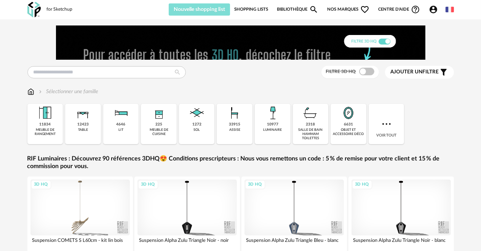
click at [180, 11] on span "Nouvelle shopping list" at bounding box center [199, 9] width 51 height 5
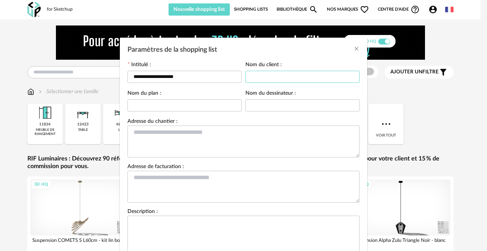
click at [254, 80] on input "Paramètres de la shopping list" at bounding box center [303, 77] width 114 height 12
type input "**********"
click at [248, 105] on input "Paramètres de la shopping list" at bounding box center [303, 105] width 114 height 12
click at [249, 105] on input "Paramètres de la shopping list" at bounding box center [303, 105] width 114 height 12
type input "**********"
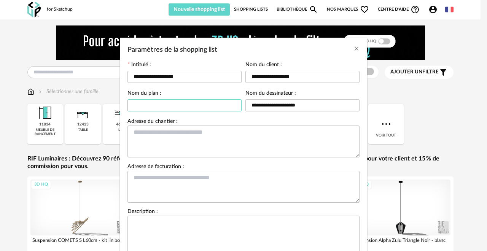
click at [130, 105] on input "Paramètres de la shopping list" at bounding box center [185, 105] width 114 height 12
drag, startPoint x: 180, startPoint y: 76, endPoint x: 119, endPoint y: 76, distance: 60.6
click at [120, 76] on div "**********" at bounding box center [244, 162] width 248 height 209
type input "****"
click at [139, 107] on input "Paramètres de la shopping list" at bounding box center [185, 105] width 114 height 12
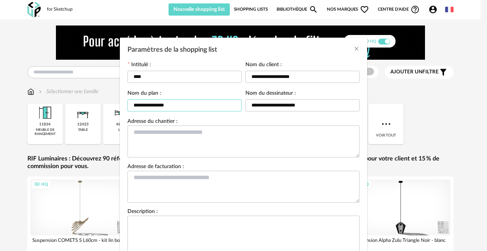
type input "**********"
click at [134, 133] on textarea "Paramètres de la shopping list" at bounding box center [244, 142] width 232 height 32
type textarea "**********"
click at [128, 178] on textarea "Paramètres de la shopping list" at bounding box center [244, 187] width 232 height 32
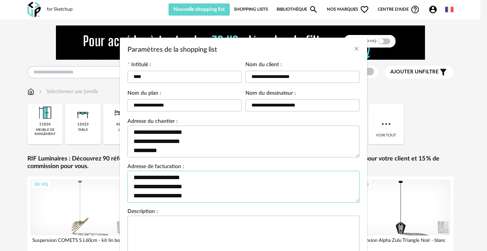
scroll to position [6, 0]
type textarea "**********"
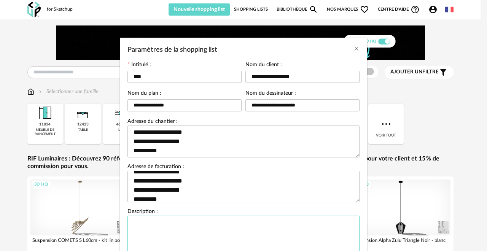
click at [131, 224] on textarea "Paramètres de la shopping list" at bounding box center [244, 236] width 232 height 41
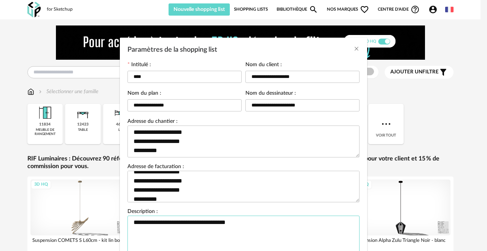
click at [135, 222] on textarea "**********" at bounding box center [244, 236] width 232 height 41
click at [208, 224] on textarea "**********" at bounding box center [244, 236] width 232 height 41
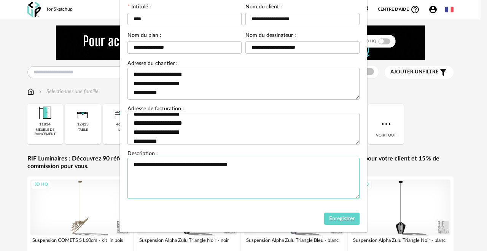
click at [139, 163] on textarea "**********" at bounding box center [244, 178] width 232 height 41
type textarea "**********"
click at [329, 218] on span "Enregistrer" at bounding box center [342, 218] width 26 height 5
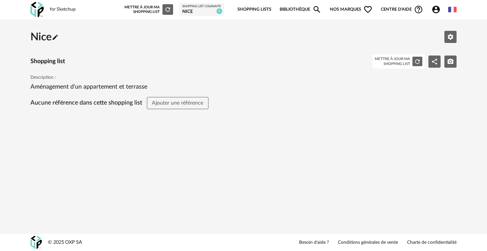
click at [302, 7] on link "Bibliothèque Magnify icon" at bounding box center [301, 10] width 42 height 16
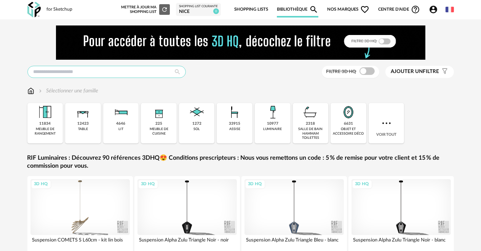
click at [33, 74] on input "text" at bounding box center [106, 72] width 158 height 12
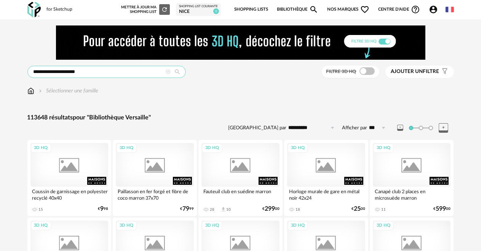
type input "**********"
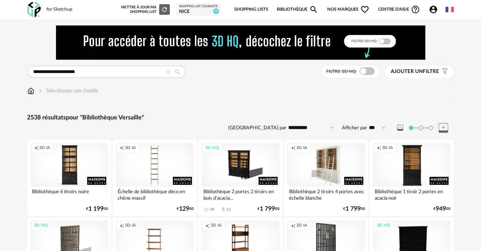
click at [302, 177] on div "Creation icon 3D IA" at bounding box center [326, 165] width 78 height 44
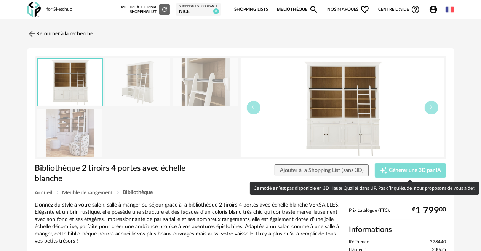
click at [391, 170] on span "Générer une 3D par IA" at bounding box center [415, 170] width 52 height 5
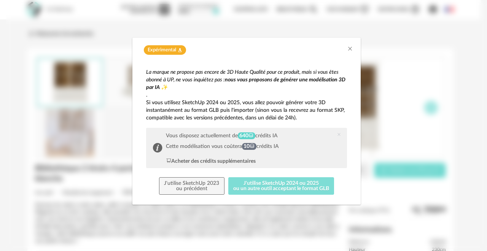
click at [274, 181] on button "J'utilise SketchUp 2024 ou 2025 ou un autre outil acceptant le format GLB" at bounding box center [282, 186] width 106 height 18
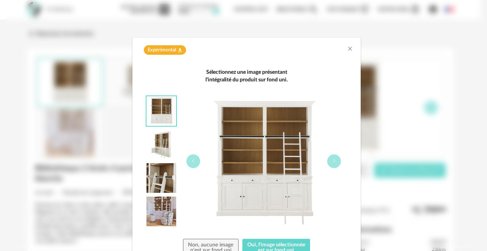
scroll to position [34, 0]
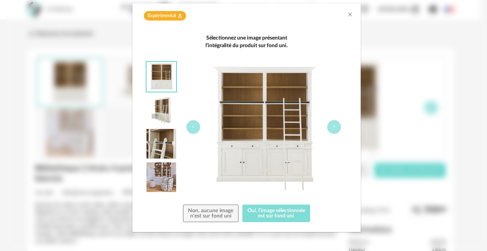
click at [275, 211] on button "Oui, l'image sélectionnée est sur fond uni" at bounding box center [277, 214] width 68 height 18
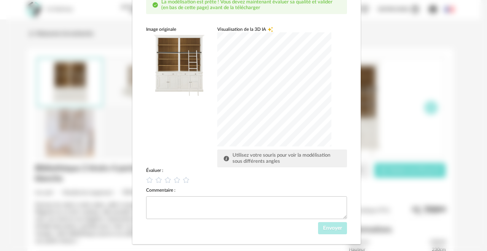
scroll to position [84, 0]
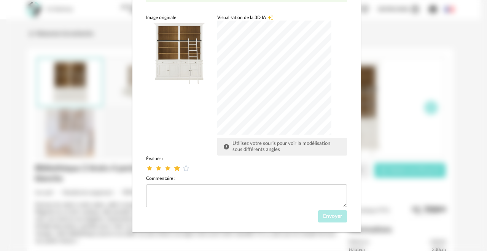
click at [173, 168] on icon "dialog" at bounding box center [177, 169] width 8 height 8
click at [323, 216] on span "Envoyer" at bounding box center [332, 216] width 19 height 5
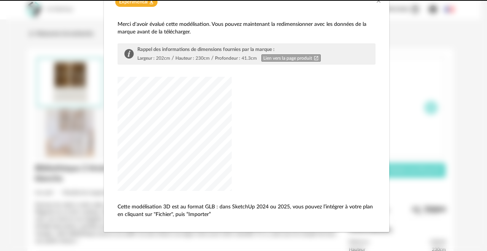
scroll to position [48, 0]
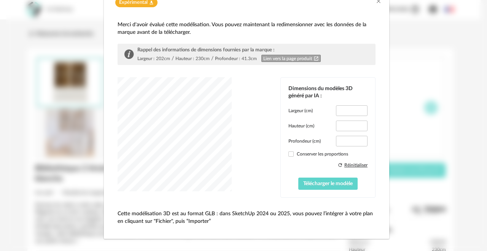
type input "*****"
click at [311, 184] on span "Télécharger le modèle" at bounding box center [329, 183] width 50 height 5
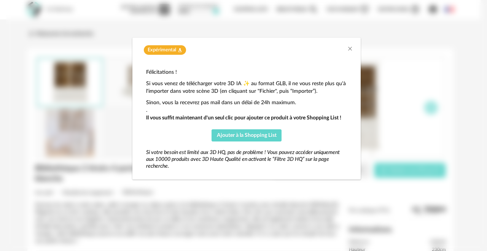
scroll to position [0, 0]
click at [230, 134] on span "Ajouter à la Shopping List" at bounding box center [247, 135] width 60 height 5
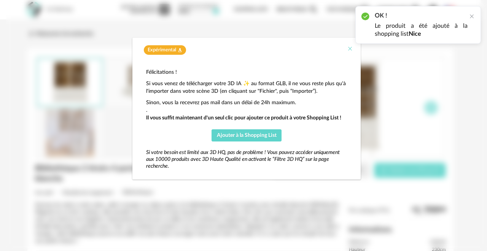
click at [348, 47] on icon "Close" at bounding box center [350, 49] width 6 height 6
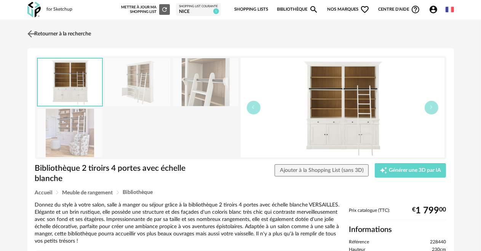
click at [62, 35] on link "Retourner à la recherche" at bounding box center [59, 34] width 66 height 17
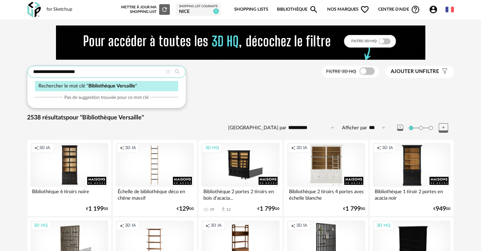
drag, startPoint x: 85, startPoint y: 69, endPoint x: 12, endPoint y: 66, distance: 72.4
type input "**********"
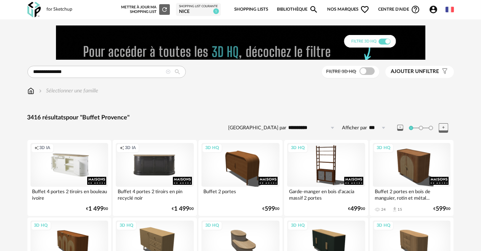
click at [59, 181] on div "Creation icon 3D IA" at bounding box center [69, 165] width 78 height 44
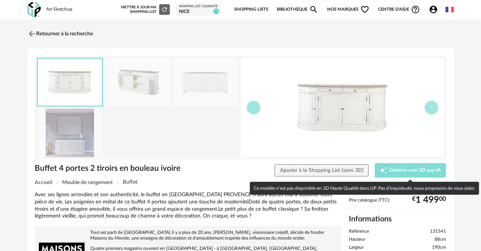
click at [411, 171] on span "Générer une 3D par IA" at bounding box center [415, 170] width 52 height 5
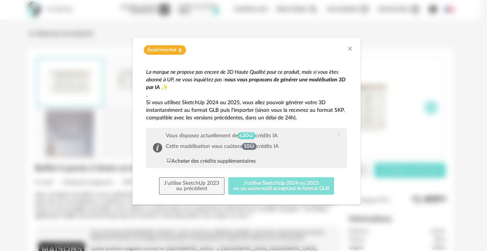
click at [267, 184] on button "J'utilise SketchUp 2024 ou 2025 ou un autre outil acceptant le format GLB" at bounding box center [282, 186] width 106 height 18
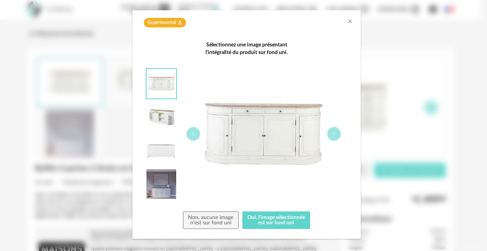
scroll to position [34, 0]
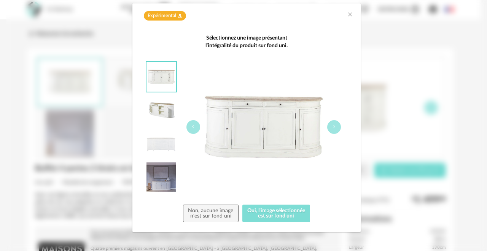
click at [261, 209] on button "Oui, l'image sélectionnée est sur fond uni" at bounding box center [277, 214] width 68 height 18
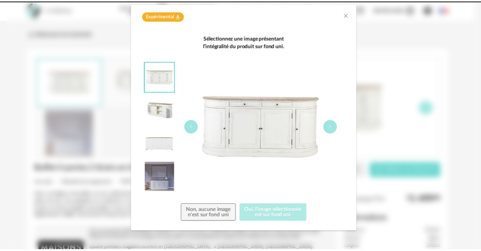
scroll to position [0, 0]
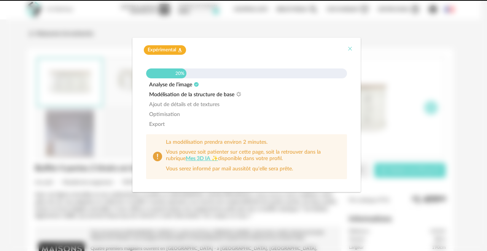
click at [350, 48] on icon "Close" at bounding box center [350, 49] width 6 height 6
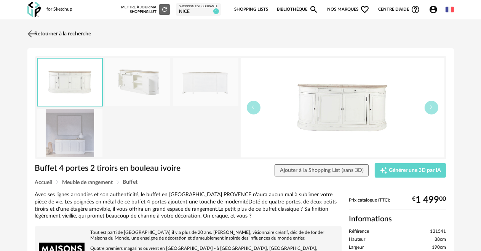
click at [43, 34] on link "Retourner à la recherche" at bounding box center [59, 34] width 66 height 17
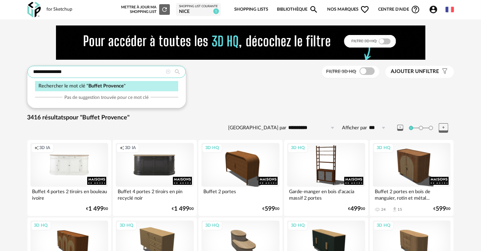
drag, startPoint x: 69, startPoint y: 74, endPoint x: 11, endPoint y: 71, distance: 58.7
type input "**********"
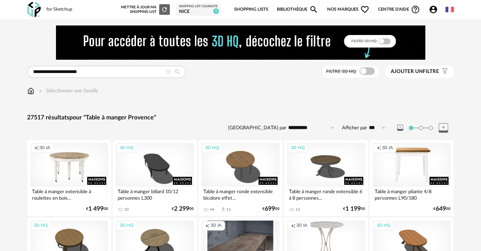
click at [280, 10] on link "Bibliothèque Magnify icon" at bounding box center [298, 10] width 42 height 16
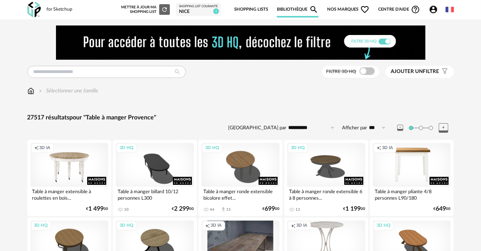
click at [431, 6] on icon "Account Circle icon" at bounding box center [433, 9] width 9 height 9
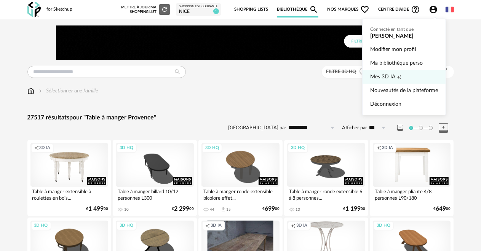
click at [398, 73] on span "Creation icon" at bounding box center [399, 77] width 5 height 14
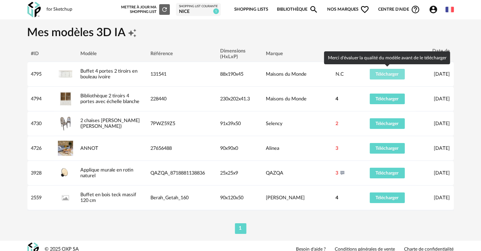
click at [398, 73] on span "Télécharger" at bounding box center [387, 74] width 23 height 5
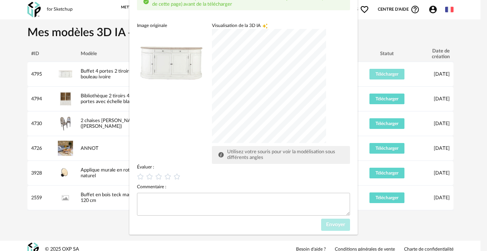
scroll to position [62, 0]
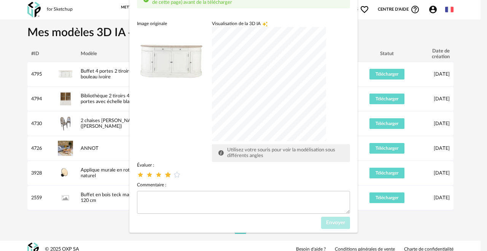
click at [164, 173] on icon "dialog" at bounding box center [168, 175] width 8 height 8
click at [333, 224] on span "Envoyer" at bounding box center [335, 223] width 19 height 5
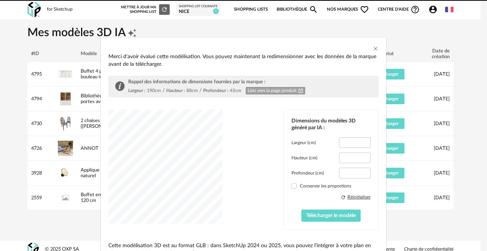
type input "*****"
type input "****"
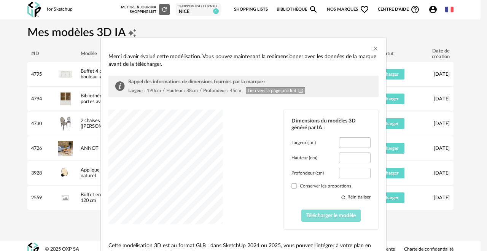
click at [308, 213] on span "Télécharger le modèle" at bounding box center [332, 215] width 50 height 5
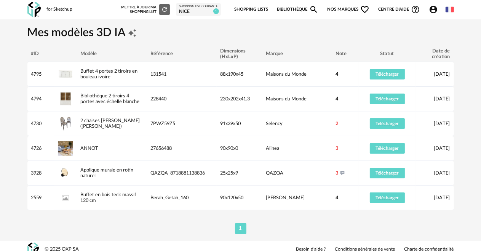
click at [189, 13] on div "Nice" at bounding box center [198, 12] width 39 height 6
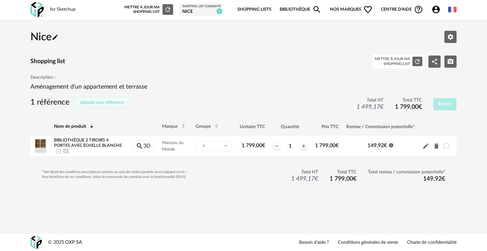
click at [117, 101] on span "Ajouter une référence" at bounding box center [101, 102] width 43 height 5
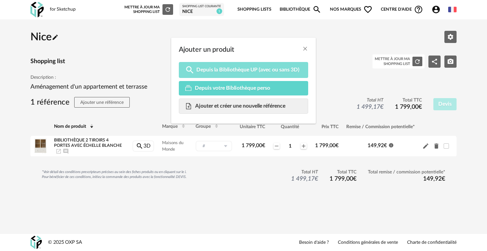
click at [214, 72] on span "Depuis la Bibliothèque UP (avec ou sans 3D)" at bounding box center [248, 70] width 103 height 7
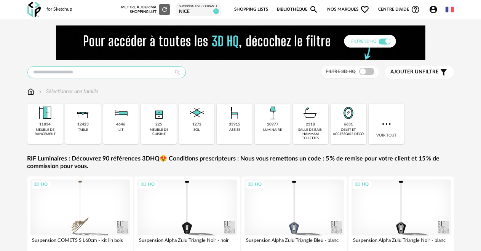
click at [72, 70] on input "text" at bounding box center [106, 72] width 158 height 12
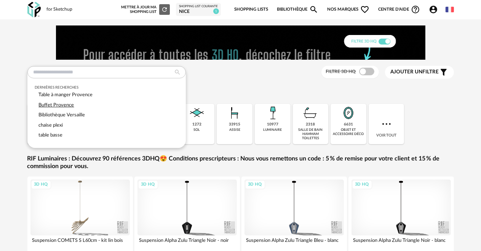
click at [54, 103] on span "Buffet Provence" at bounding box center [56, 105] width 35 height 5
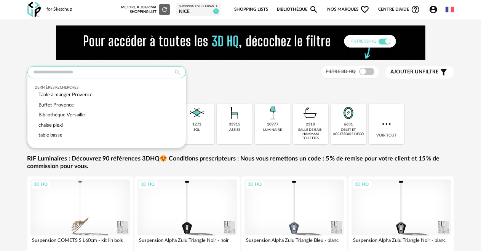
type input "**********"
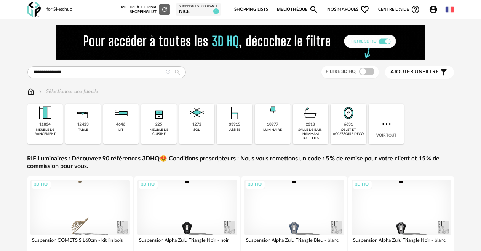
click at [178, 72] on icon at bounding box center [177, 72] width 13 height 7
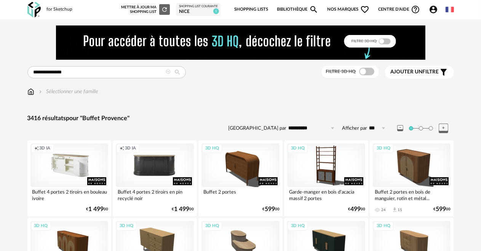
click at [86, 169] on div "Creation icon 3D IA" at bounding box center [69, 166] width 78 height 44
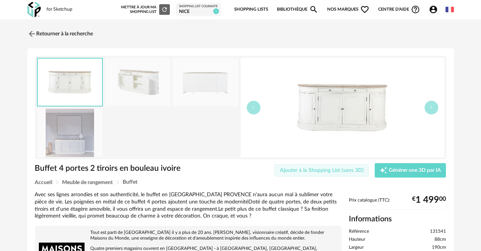
click at [302, 171] on span "Ajouter à la Shopping List (sans 3D)" at bounding box center [322, 170] width 84 height 5
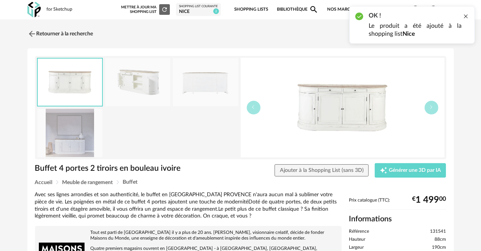
click at [467, 15] on div at bounding box center [466, 16] width 6 height 6
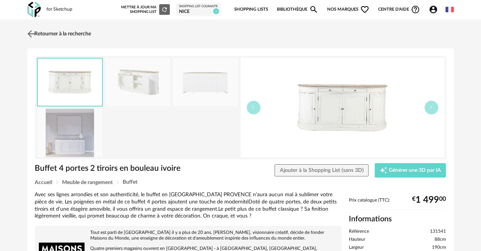
click at [72, 32] on link "Retourner à la recherche" at bounding box center [59, 34] width 66 height 17
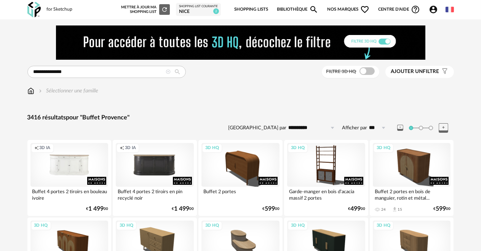
click at [182, 11] on div "Nice" at bounding box center [198, 12] width 39 height 6
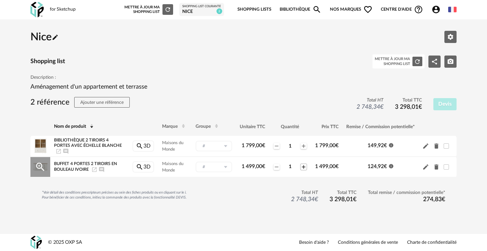
click at [302, 165] on icon "Plus icon" at bounding box center [304, 167] width 6 height 6
click at [283, 11] on link "Bibliothèque Magnify icon" at bounding box center [301, 10] width 42 height 16
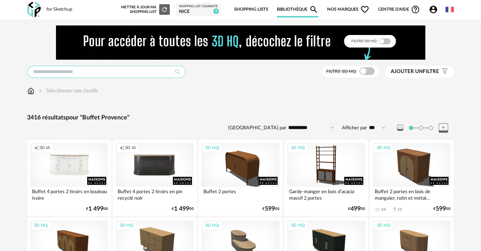
click at [67, 71] on input "text" at bounding box center [106, 72] width 158 height 12
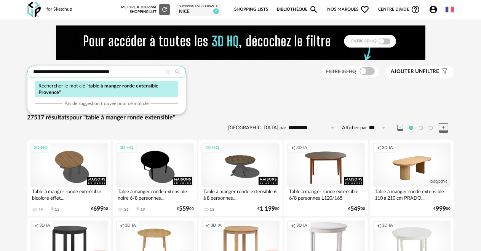
type input "**********"
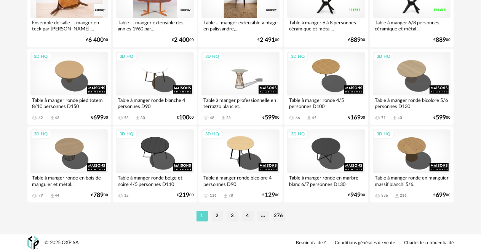
scroll to position [1492, 0]
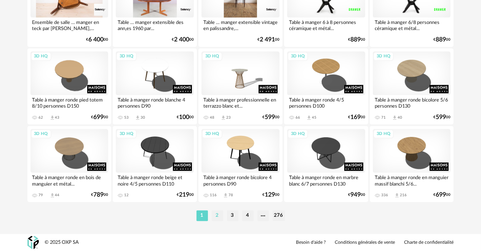
click at [213, 214] on li "2" at bounding box center [217, 216] width 11 height 11
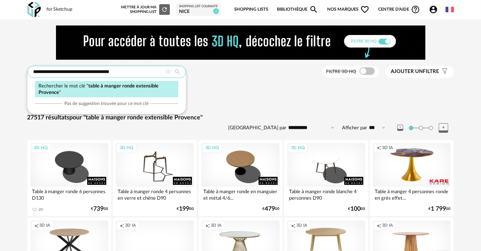
drag, startPoint x: 121, startPoint y: 72, endPoint x: 29, endPoint y: 72, distance: 92.2
click at [29, 72] on input "**********" at bounding box center [106, 72] width 158 height 12
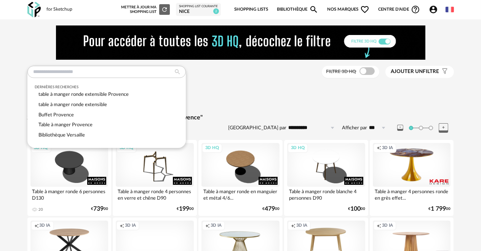
click at [338, 11] on span "Nos marques Heart Outline icon" at bounding box center [348, 10] width 43 height 16
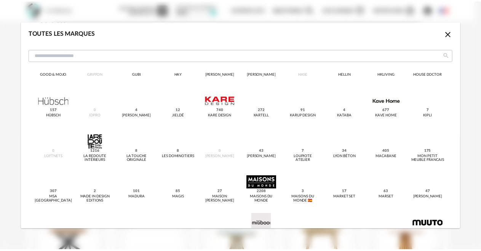
scroll to position [305, 0]
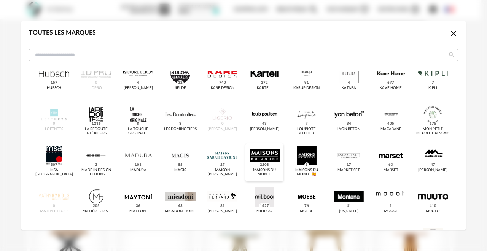
click at [260, 157] on div "dialog" at bounding box center [265, 156] width 30 height 20
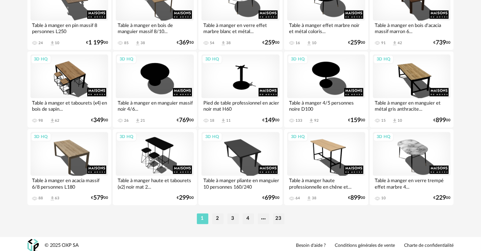
scroll to position [1492, 0]
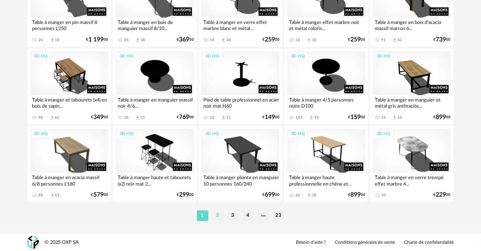
click at [217, 213] on li "2" at bounding box center [217, 216] width 11 height 11
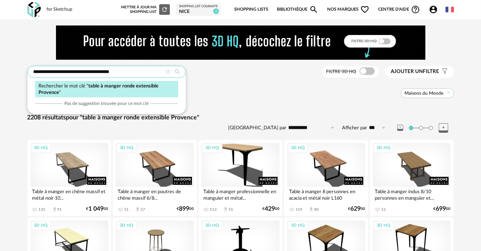
drag, startPoint x: 101, startPoint y: 72, endPoint x: 28, endPoint y: 71, distance: 73.1
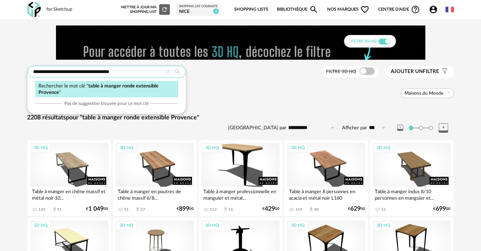
click at [28, 71] on input "**********" at bounding box center [106, 72] width 158 height 12
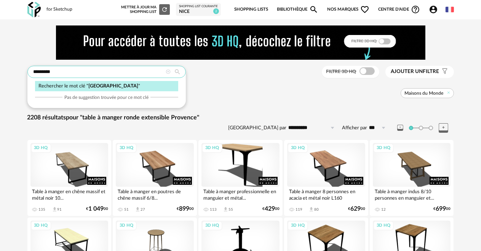
type input "********"
click at [175, 70] on icon at bounding box center [177, 72] width 13 height 7
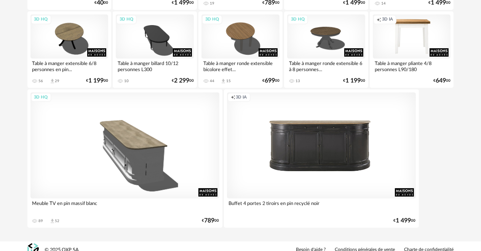
scroll to position [214, 0]
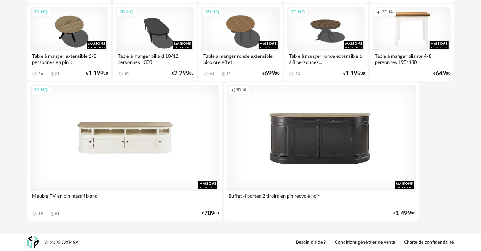
click at [172, 166] on div "3D HQ" at bounding box center [124, 138] width 189 height 106
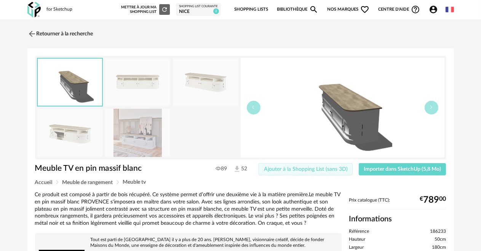
click at [276, 169] on span "Ajouter à la Shopping List (sans 3D)" at bounding box center [306, 169] width 84 height 5
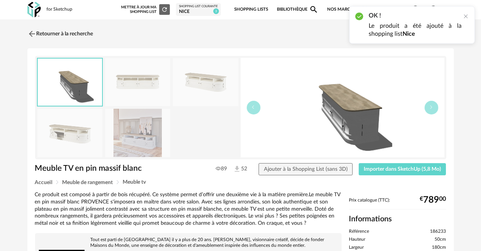
click at [242, 9] on link "Shopping Lists" at bounding box center [251, 10] width 34 height 16
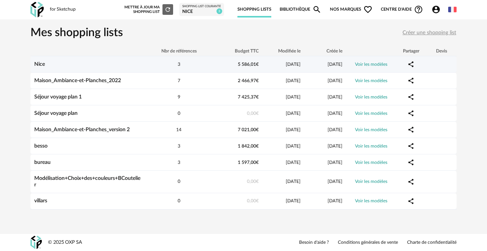
click at [202, 63] on div "3" at bounding box center [179, 64] width 69 height 6
click at [154, 66] on div "3" at bounding box center [179, 64] width 69 height 6
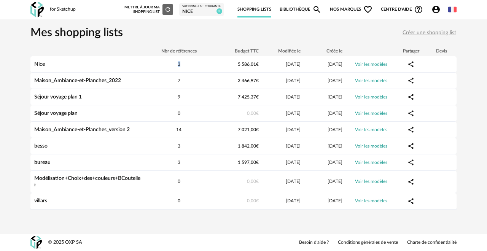
click at [250, 12] on link "Shopping Lists" at bounding box center [255, 10] width 34 height 16
click at [189, 9] on div "Nice" at bounding box center [201, 12] width 39 height 6
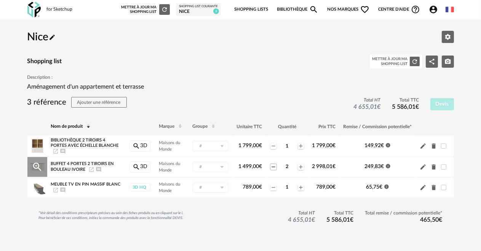
click at [274, 167] on icon "Minus icon" at bounding box center [273, 167] width 3 height 0
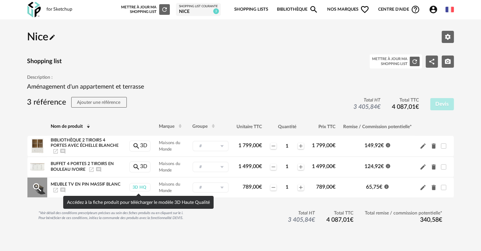
click at [144, 187] on div "3D HQ" at bounding box center [140, 187] width 22 height 9
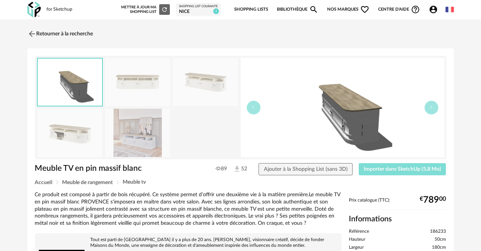
click at [395, 170] on span "Importer dans SketchUp (5,8 Mo)" at bounding box center [402, 169] width 77 height 5
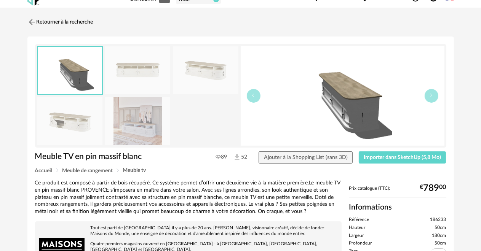
scroll to position [10, 0]
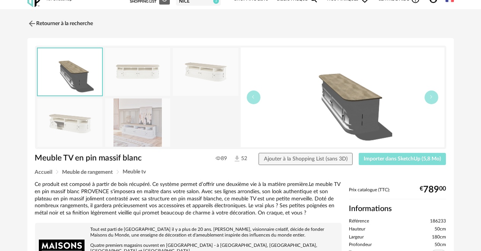
click at [388, 158] on span "Importer dans SketchUp (5,8 Mo)" at bounding box center [402, 159] width 77 height 5
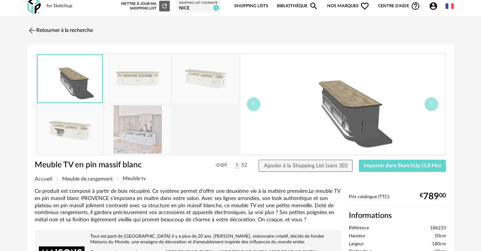
scroll to position [0, 0]
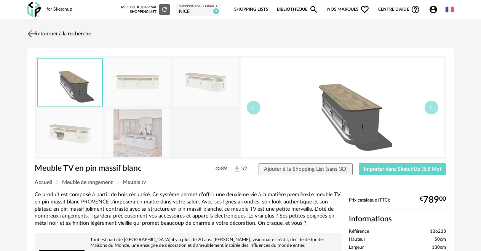
click at [89, 32] on link "Retourner à la recherche" at bounding box center [59, 34] width 66 height 17
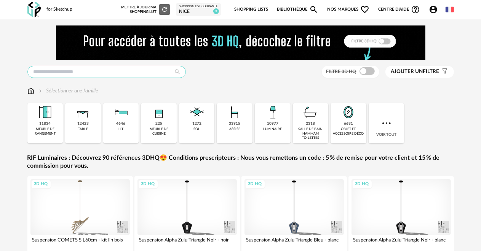
click at [37, 74] on input "text" at bounding box center [106, 72] width 158 height 12
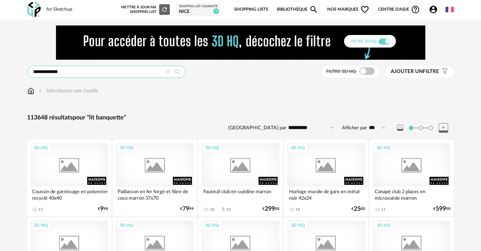
type input "**********"
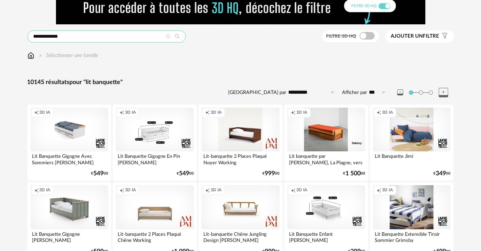
scroll to position [38, 0]
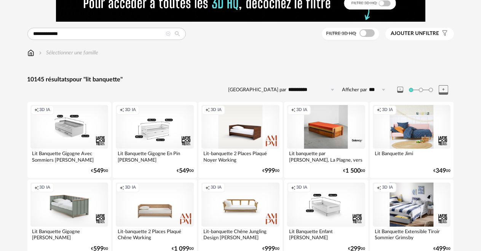
click at [40, 142] on div "Creation icon 3D IA" at bounding box center [69, 127] width 78 height 44
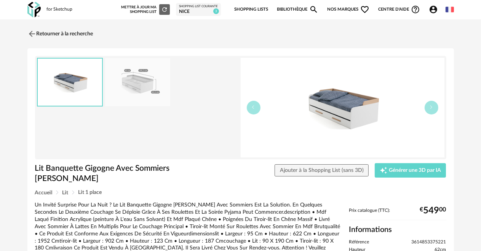
click at [297, 137] on img at bounding box center [343, 108] width 204 height 100
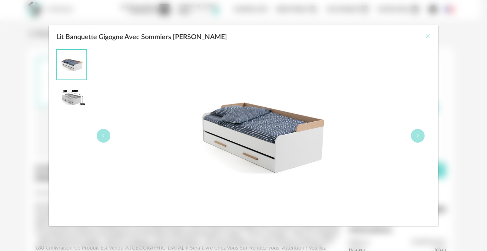
click at [425, 34] on icon "Close" at bounding box center [428, 36] width 6 height 6
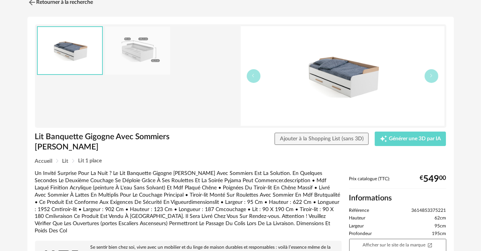
scroll to position [76, 0]
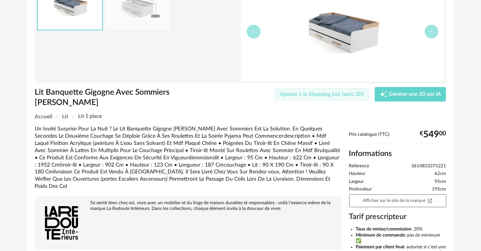
click at [307, 96] on span "Ajouter à la Shopping List (sans 3D)" at bounding box center [322, 94] width 84 height 5
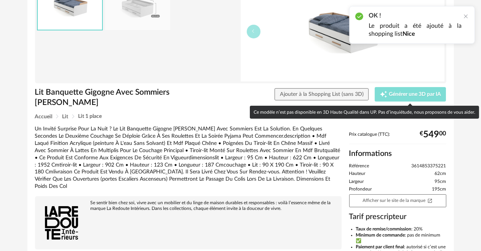
click at [384, 97] on icon "Creation icon" at bounding box center [383, 94] width 7 height 7
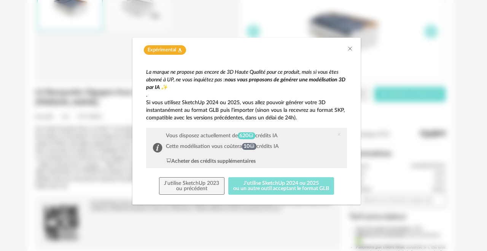
click at [275, 185] on button "J'utilise SketchUp 2024 ou 2025 ou un autre outil acceptant le format GLB" at bounding box center [282, 186] width 106 height 18
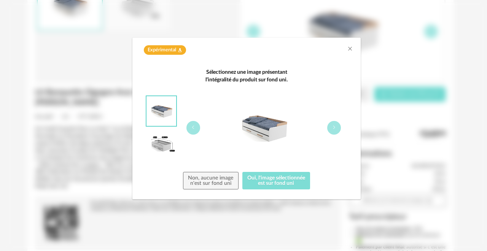
click at [275, 185] on button "Oui, l'image sélectionnée est sur fond uni" at bounding box center [277, 181] width 68 height 18
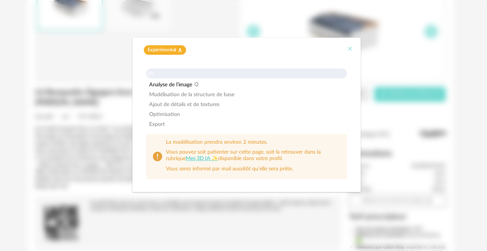
click at [351, 48] on icon "Close" at bounding box center [350, 49] width 6 height 6
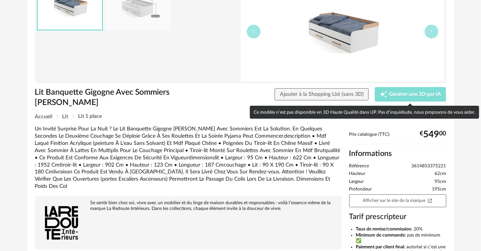
click at [393, 98] on button "Creation icon Générer une 3D par IA" at bounding box center [411, 94] width 72 height 14
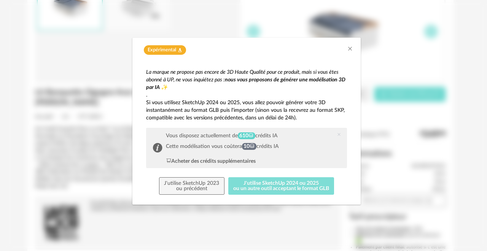
click at [264, 184] on button "J'utilise SketchUp 2024 ou 2025 ou un autre outil acceptant le format GLB" at bounding box center [282, 186] width 106 height 18
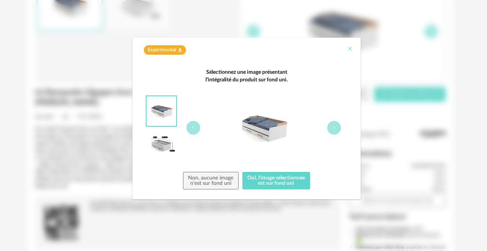
click at [350, 50] on icon "Close" at bounding box center [350, 49] width 6 height 6
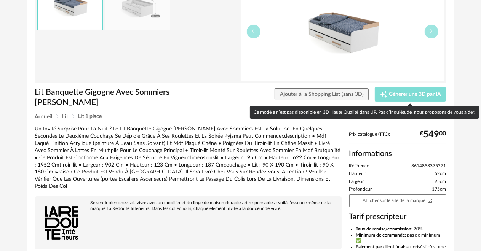
click at [404, 96] on span "Générer une 3D par IA" at bounding box center [415, 94] width 52 height 5
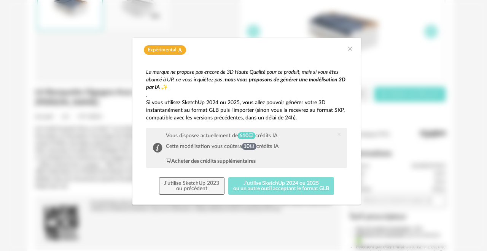
click at [291, 187] on button "J'utilise SketchUp 2024 ou 2025 ou un autre outil acceptant le format GLB" at bounding box center [282, 186] width 106 height 18
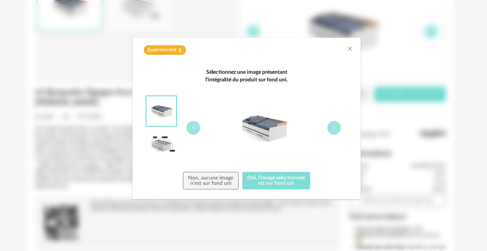
click at [289, 183] on button "Oui, l'image sélectionnée est sur fond uni" at bounding box center [277, 181] width 68 height 18
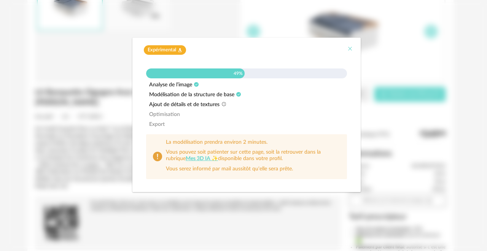
click at [347, 48] on icon "Close" at bounding box center [350, 49] width 6 height 6
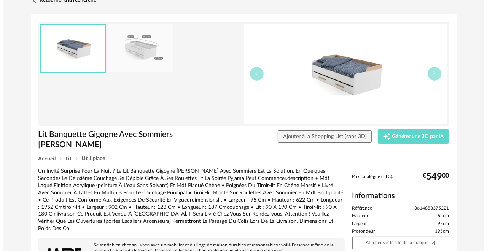
scroll to position [0, 0]
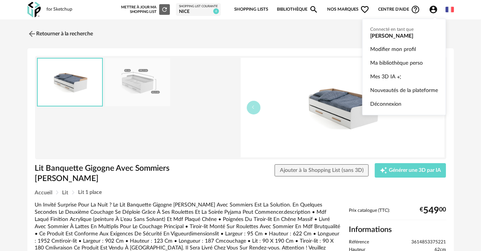
click at [431, 9] on icon "Account Circle icon" at bounding box center [434, 10] width 8 height 8
click at [392, 75] on span "Mes 3D IA" at bounding box center [382, 77] width 25 height 14
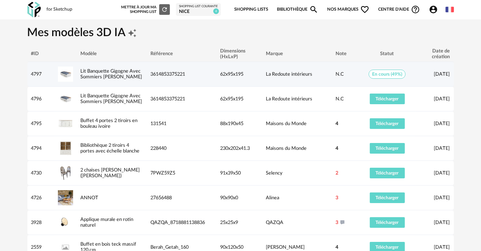
click at [376, 75] on span "En cours (49%)" at bounding box center [387, 74] width 37 height 9
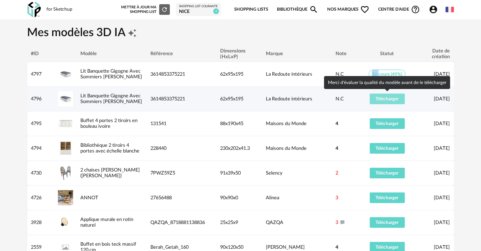
click at [398, 97] on span "Télécharger" at bounding box center [387, 99] width 23 height 5
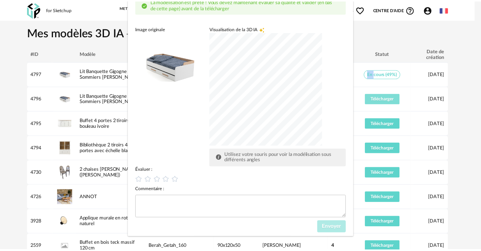
scroll to position [62, 0]
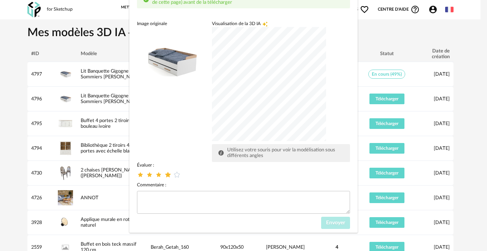
click at [166, 175] on icon "dialog" at bounding box center [168, 175] width 8 height 8
click at [329, 222] on span "Envoyer" at bounding box center [335, 223] width 19 height 5
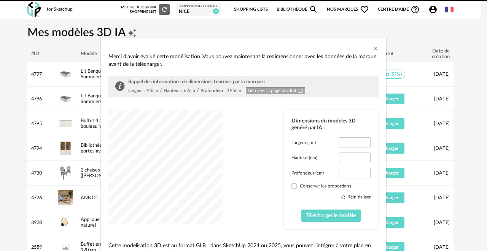
type input "*****"
type input "****"
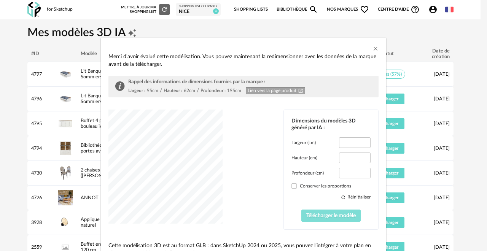
click at [329, 215] on span "Télécharger le modèle" at bounding box center [332, 215] width 50 height 5
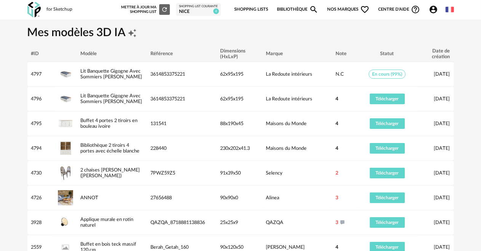
click at [387, 56] on div "Statut" at bounding box center [387, 54] width 57 height 6
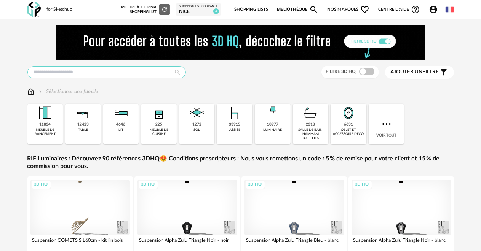
click at [36, 70] on input "text" at bounding box center [106, 72] width 158 height 12
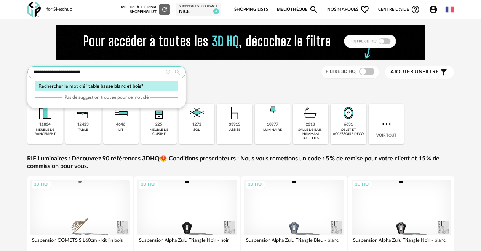
type input "**********"
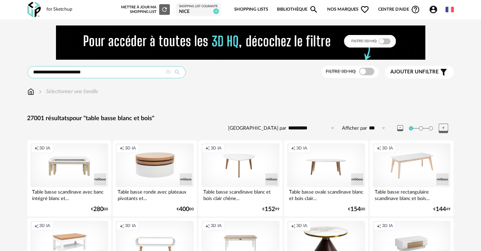
drag, startPoint x: 89, startPoint y: 73, endPoint x: 13, endPoint y: 70, distance: 75.8
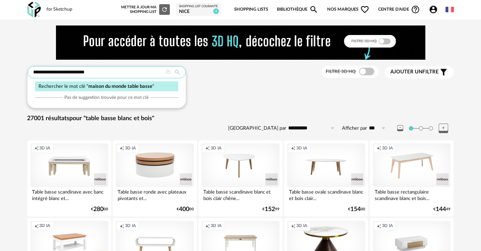
type input "**********"
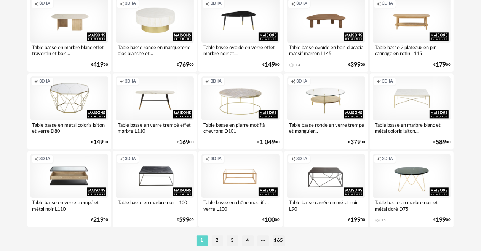
scroll to position [1492, 0]
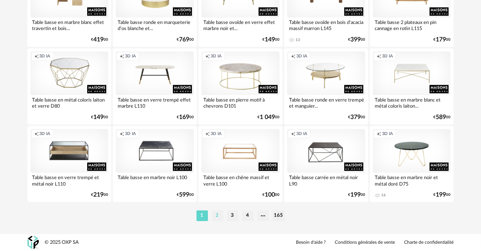
click at [219, 217] on li "2" at bounding box center [217, 216] width 11 height 11
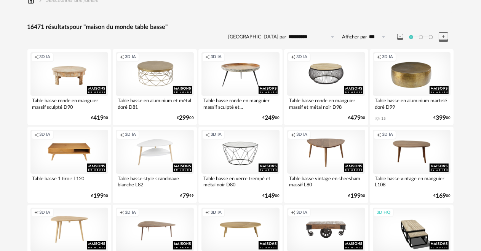
scroll to position [114, 0]
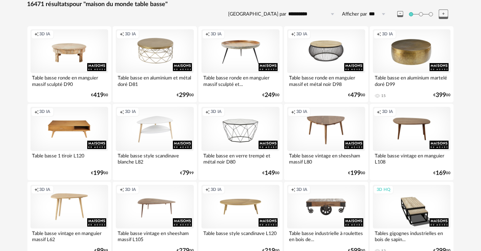
click at [151, 157] on div "Table basse style scandinave blanche L82" at bounding box center [155, 158] width 78 height 15
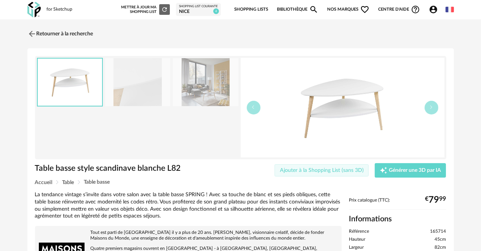
click at [283, 168] on span "Ajouter à la Shopping List (sans 3D)" at bounding box center [322, 170] width 84 height 5
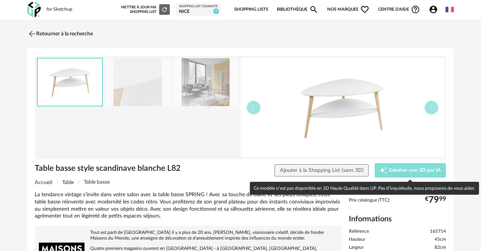
click at [383, 169] on icon "Creation icon" at bounding box center [384, 171] width 8 height 8
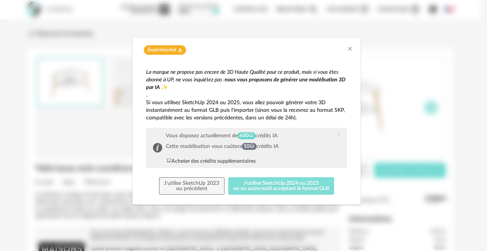
click at [265, 188] on button "J'utilise SketchUp 2024 ou 2025 ou un autre outil acceptant le format GLB" at bounding box center [282, 186] width 106 height 18
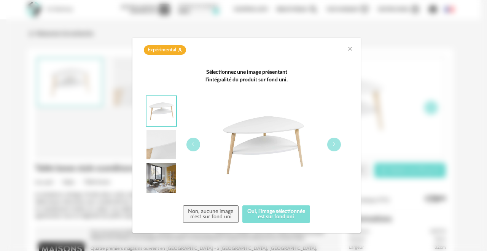
click at [268, 214] on button "Oui, l'image sélectionnée est sur fond uni" at bounding box center [277, 215] width 68 height 18
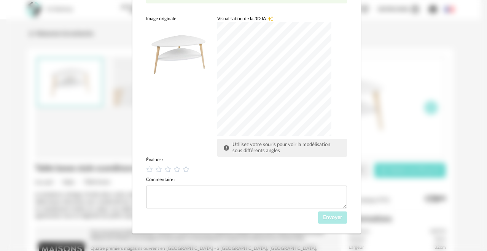
scroll to position [84, 0]
click at [174, 169] on icon "dialog" at bounding box center [177, 169] width 8 height 8
click at [328, 219] on span "Envoyer" at bounding box center [332, 216] width 19 height 5
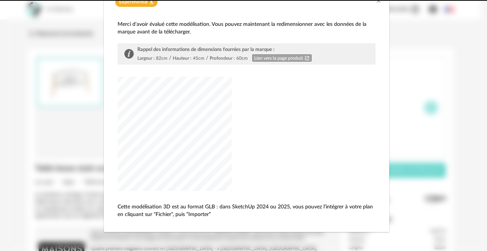
scroll to position [48, 0]
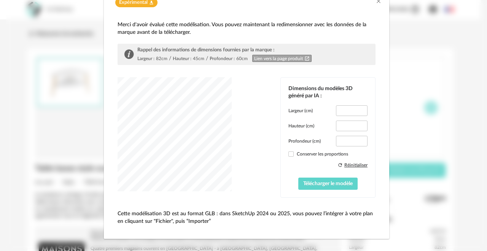
type input "****"
click at [316, 184] on span "Télécharger le modèle" at bounding box center [329, 183] width 50 height 5
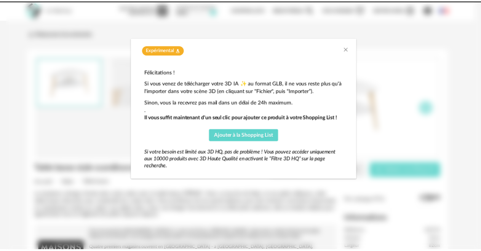
scroll to position [0, 0]
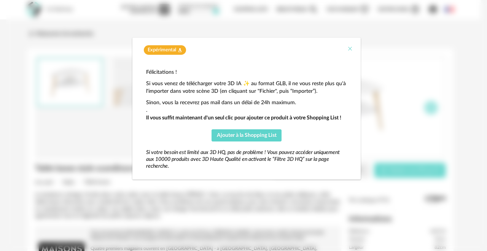
click at [351, 50] on icon "Close" at bounding box center [350, 49] width 6 height 6
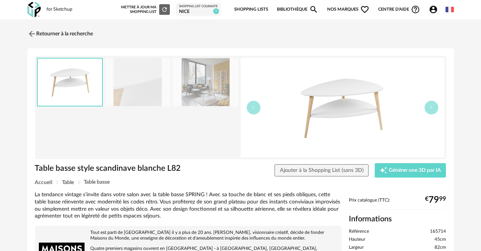
click at [202, 9] on div "Nice" at bounding box center [198, 12] width 39 height 6
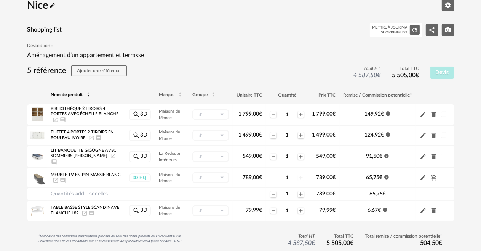
scroll to position [38, 0]
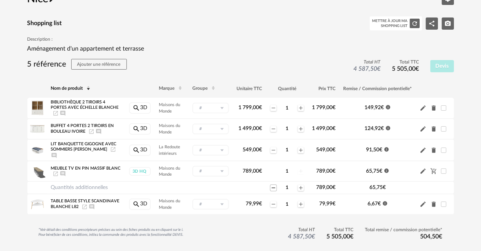
click at [271, 185] on icon "Minus icon" at bounding box center [273, 188] width 6 height 6
